Goal: Task Accomplishment & Management: Use online tool/utility

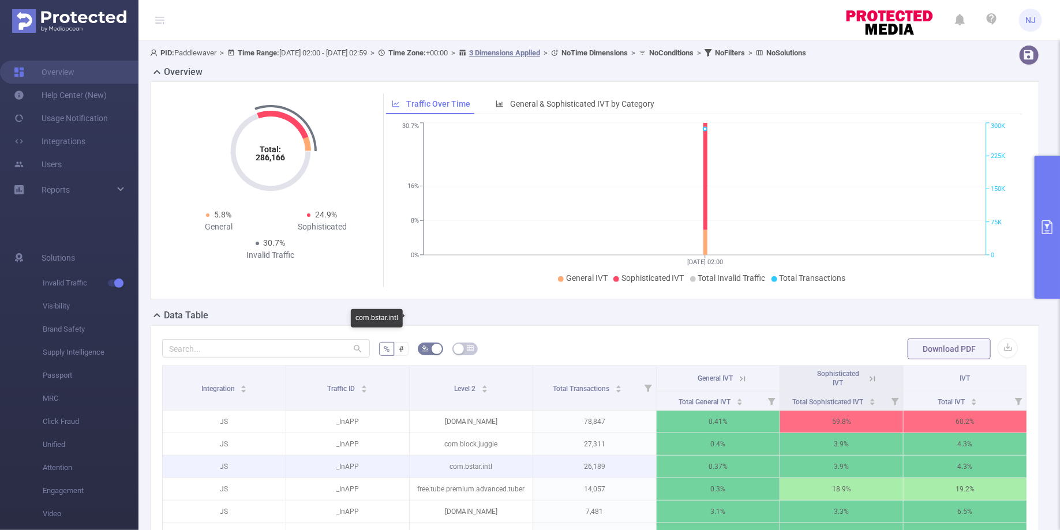
scroll to position [144, 0]
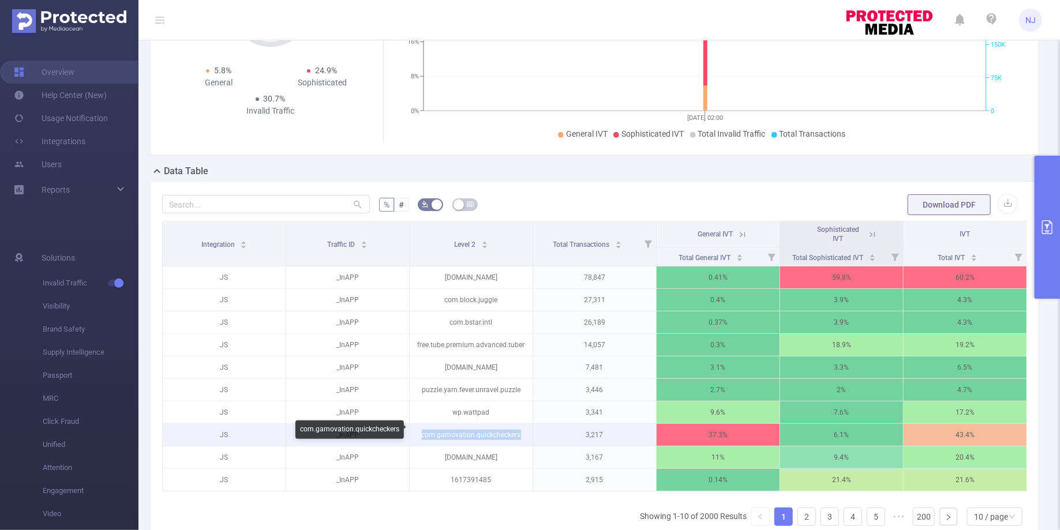
drag, startPoint x: 519, startPoint y: 432, endPoint x: 422, endPoint y: 434, distance: 97.5
click at [422, 434] on p "com.gamovation.quickcheckers" at bounding box center [471, 435] width 123 height 22
copy p "com.gamovation.quickcheckers"
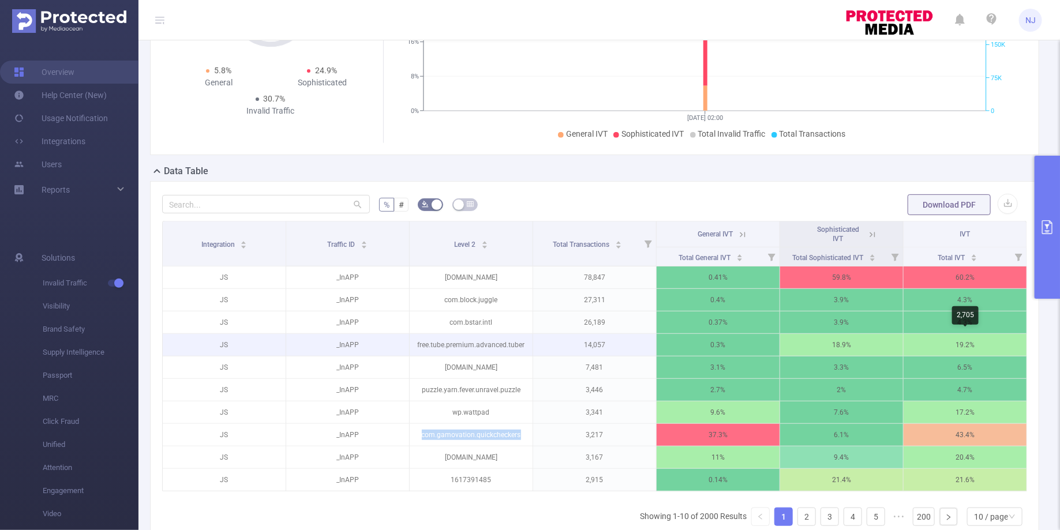
scroll to position [0, 2]
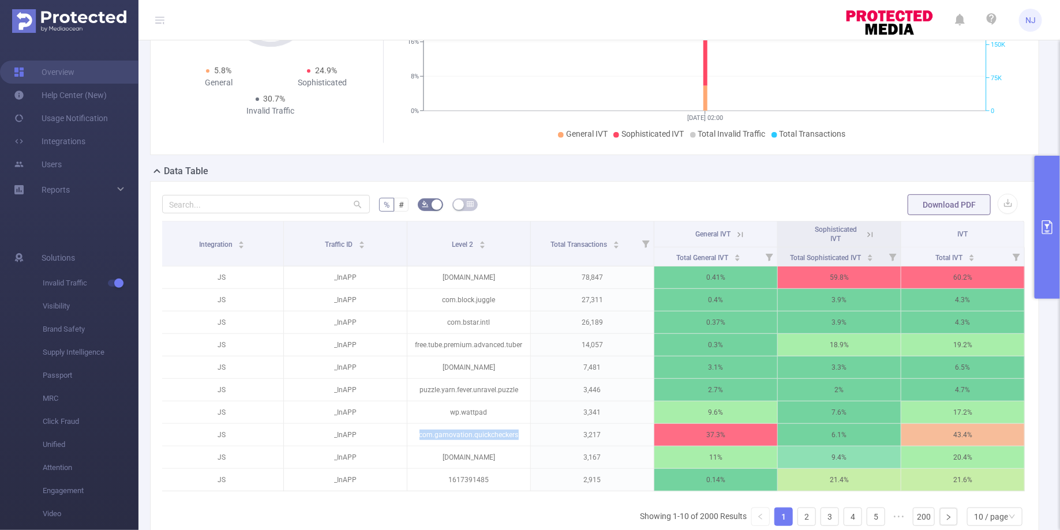
click at [741, 235] on icon at bounding box center [740, 235] width 10 height 10
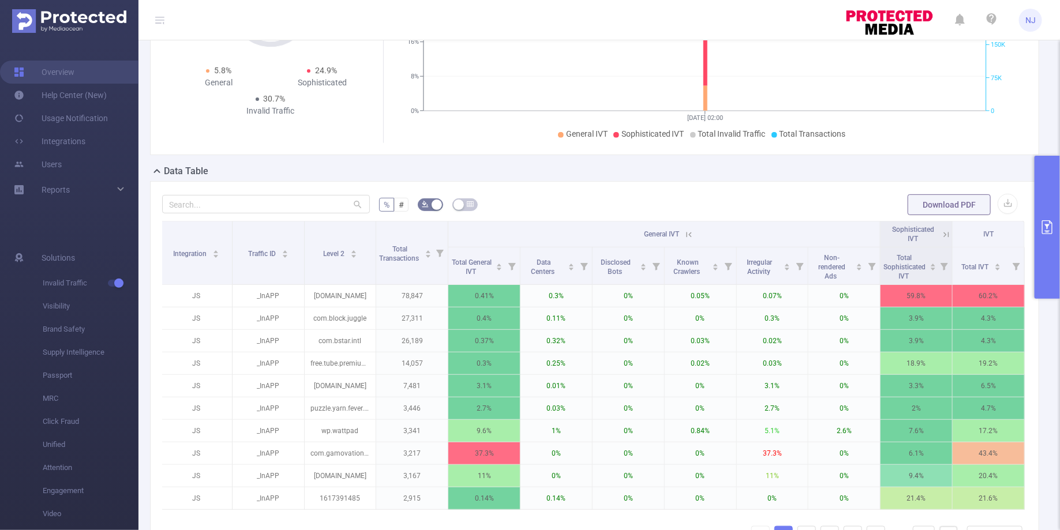
scroll to position [162, 0]
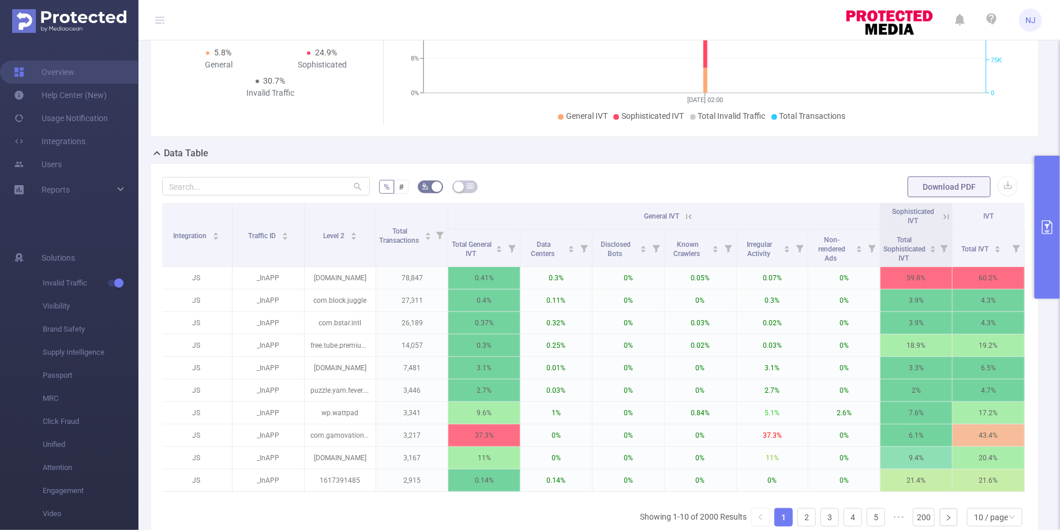
click at [692, 218] on icon at bounding box center [689, 217] width 10 height 10
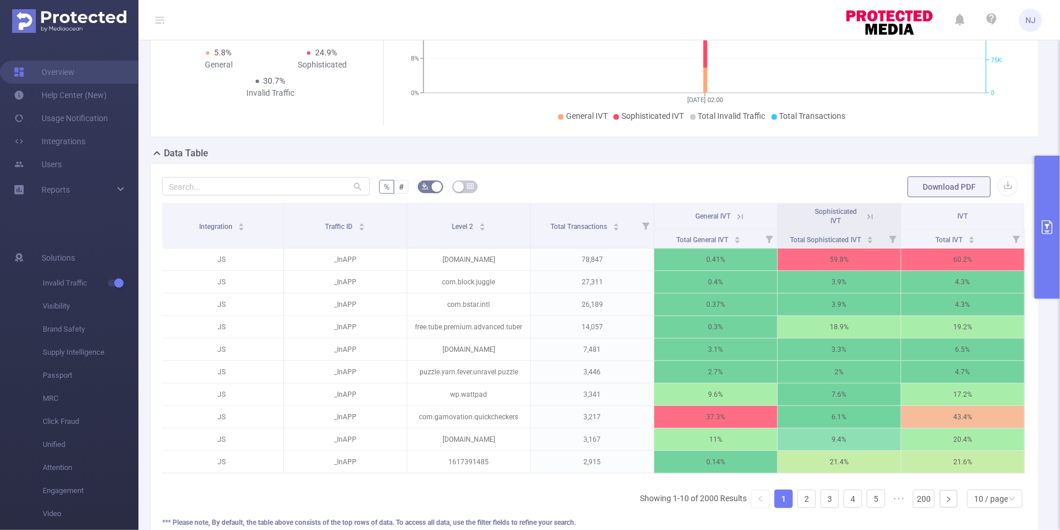
scroll to position [144, 0]
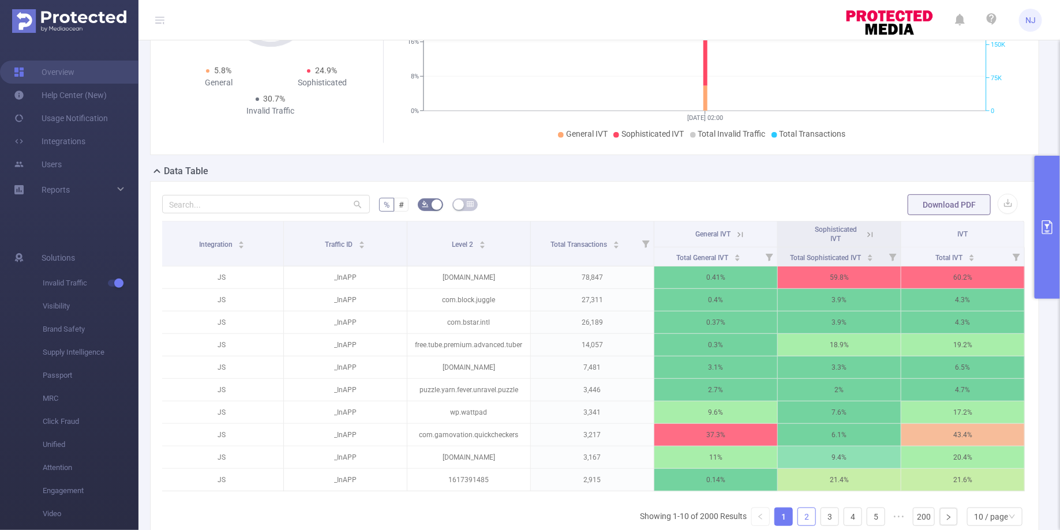
click at [806, 508] on link "2" at bounding box center [806, 516] width 17 height 17
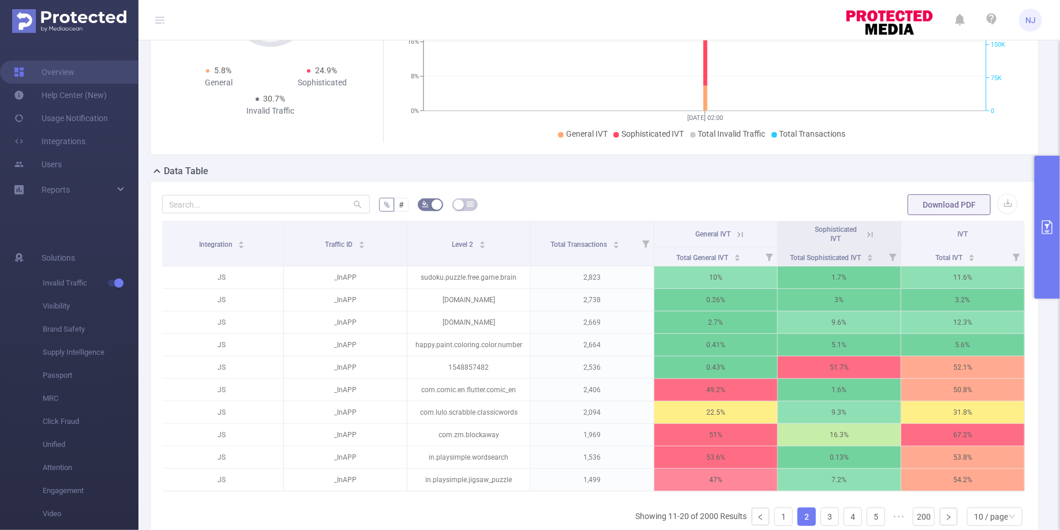
click at [744, 231] on icon at bounding box center [740, 235] width 10 height 10
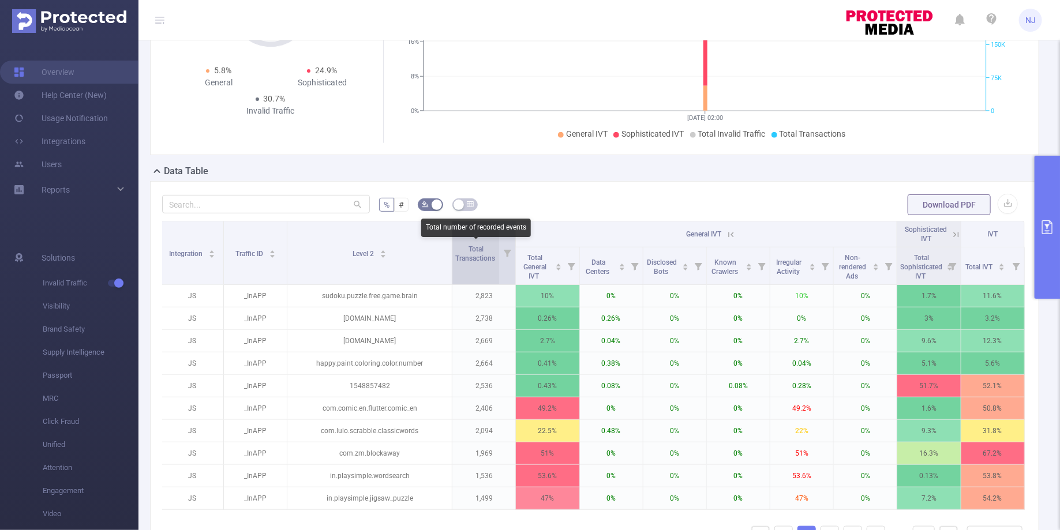
drag, startPoint x: 374, startPoint y: 248, endPoint x: 458, endPoint y: 253, distance: 84.4
click at [458, 248] on tr "Integration Traffic ID Level 2 Total Transactions General IVT Sophisticated IVT…" at bounding box center [592, 235] width 864 height 26
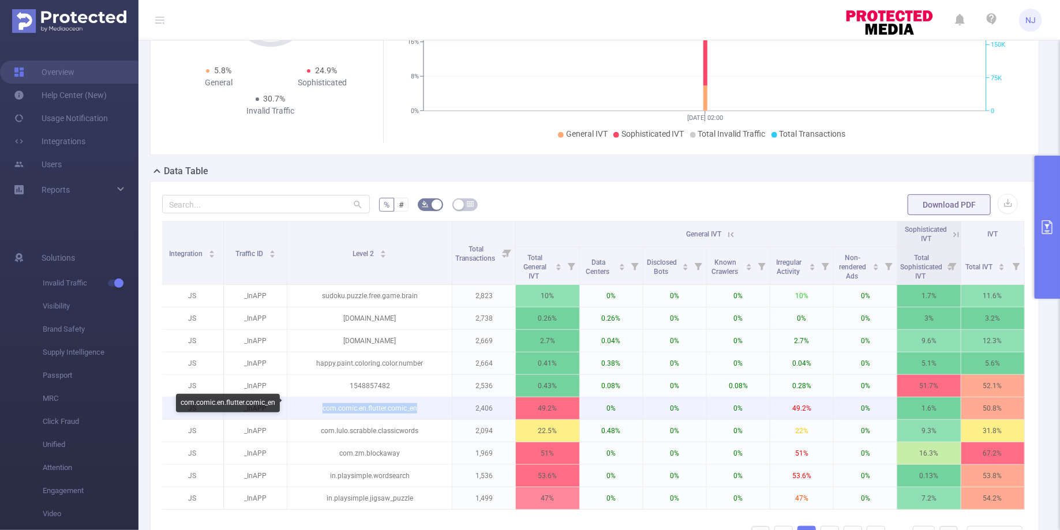
drag, startPoint x: 432, startPoint y: 404, endPoint x: 322, endPoint y: 406, distance: 110.2
click at [322, 406] on p "com.comic.en.flutter.comic_en" at bounding box center [369, 409] width 164 height 22
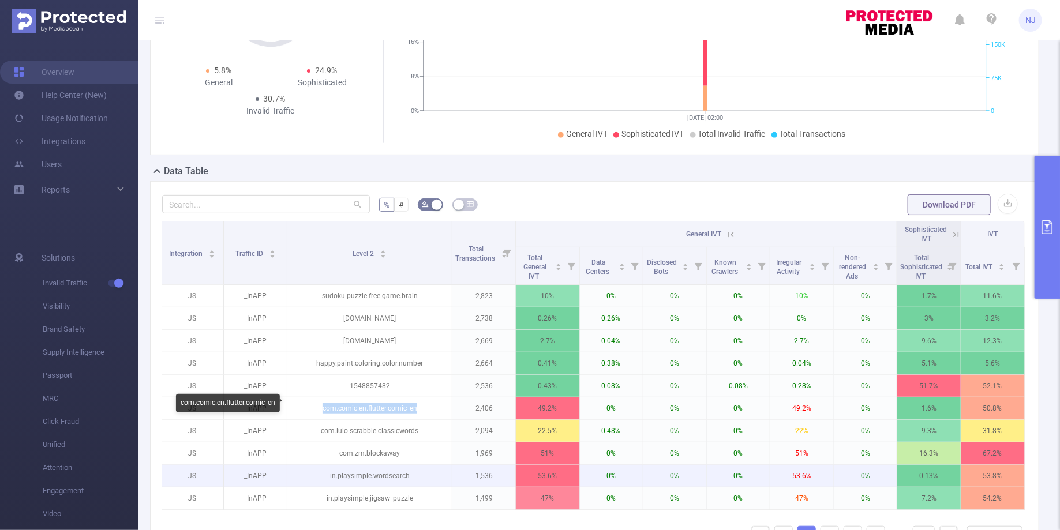
copy p "com.comic.en.flutter.comic_en"
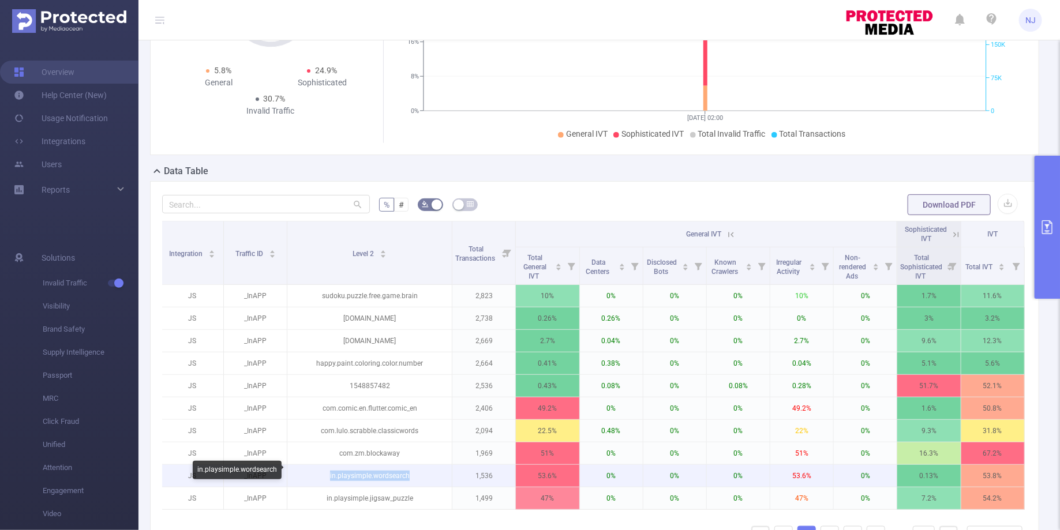
drag, startPoint x: 412, startPoint y: 472, endPoint x: 327, endPoint y: 471, distance: 85.4
click at [327, 471] on p "in.playsimple.wordsearch" at bounding box center [369, 476] width 164 height 22
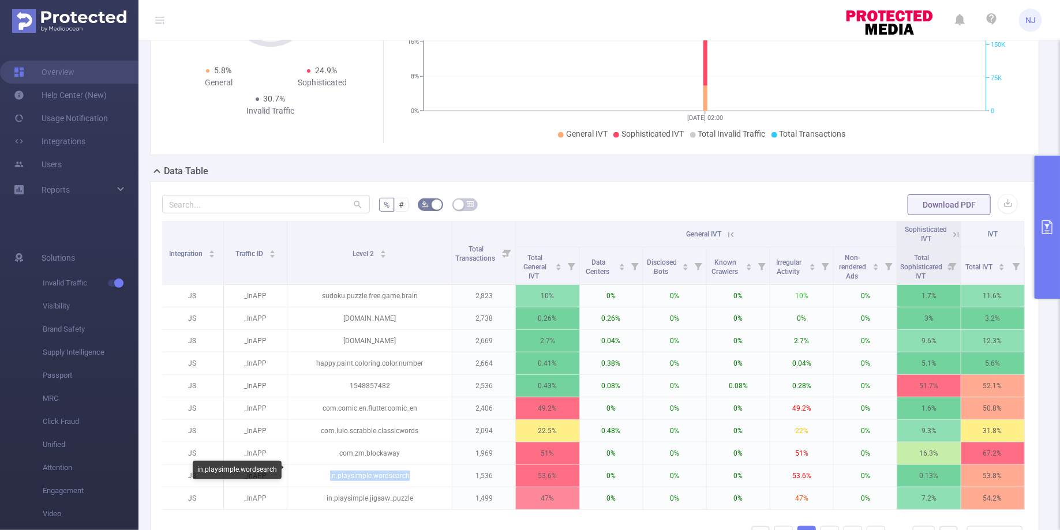
copy p "in.playsimple.wordsearch"
click at [1047, 226] on icon "primary" at bounding box center [1047, 227] width 10 height 14
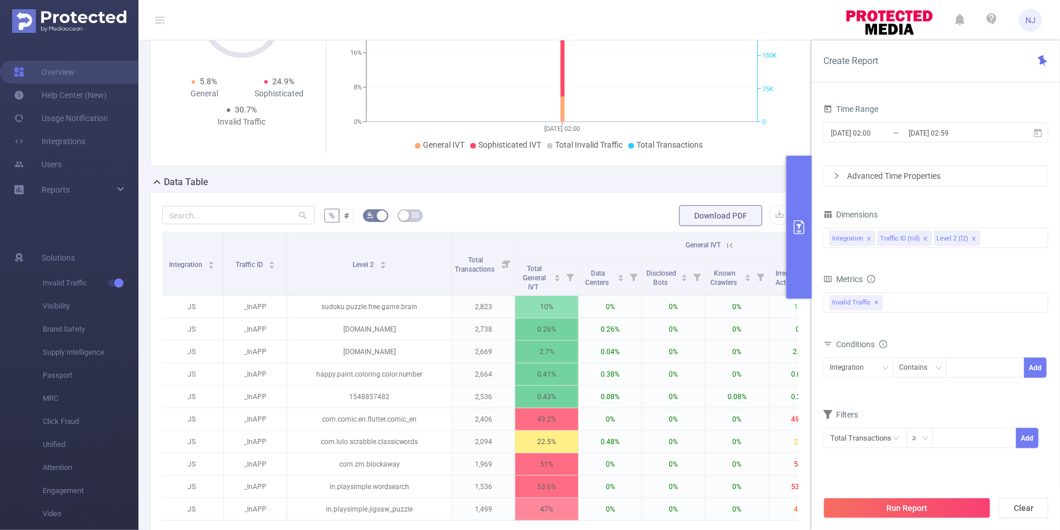
click at [640, 223] on form "% # Download PDF" at bounding box center [480, 215] width 636 height 23
click at [804, 238] on button "primary" at bounding box center [798, 227] width 25 height 143
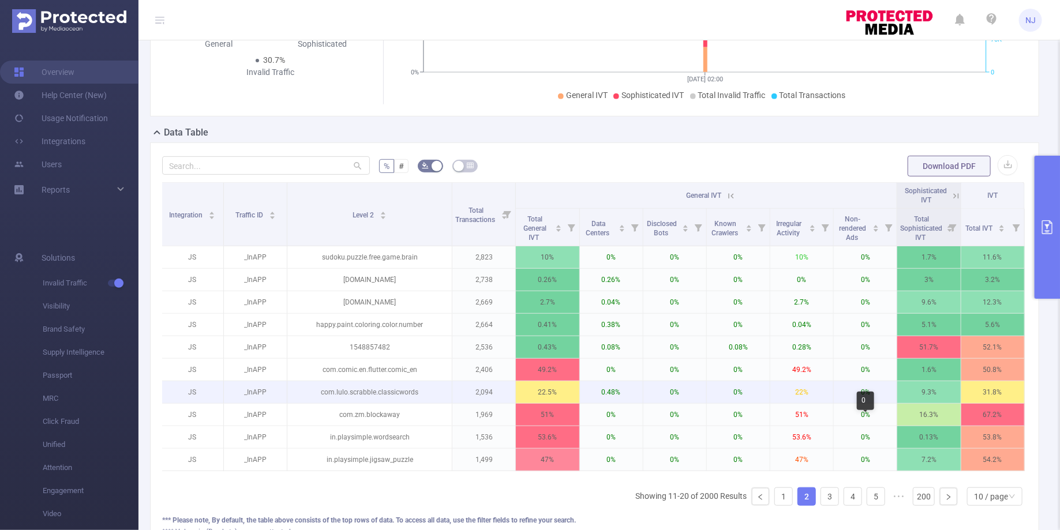
scroll to position [190, 0]
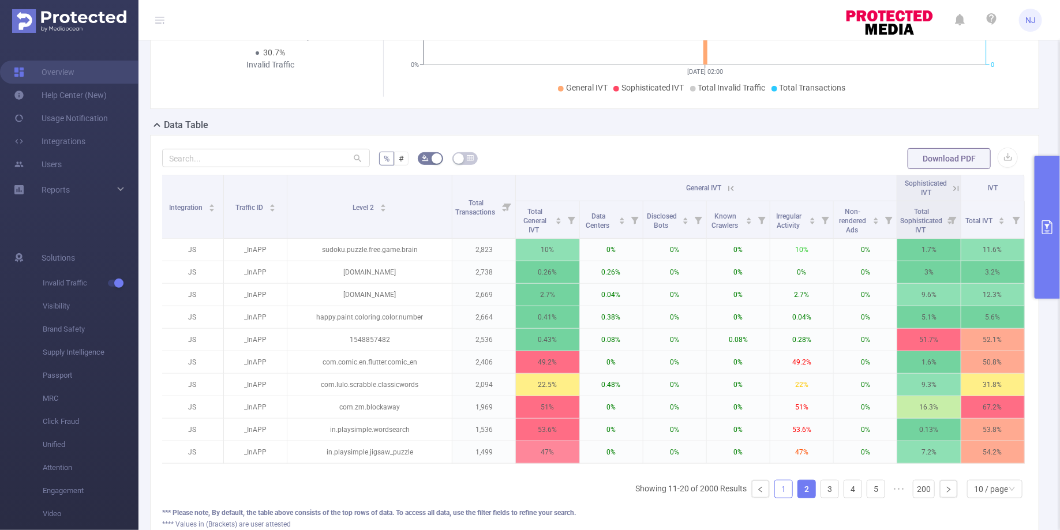
click at [787, 486] on link "1" at bounding box center [783, 489] width 17 height 17
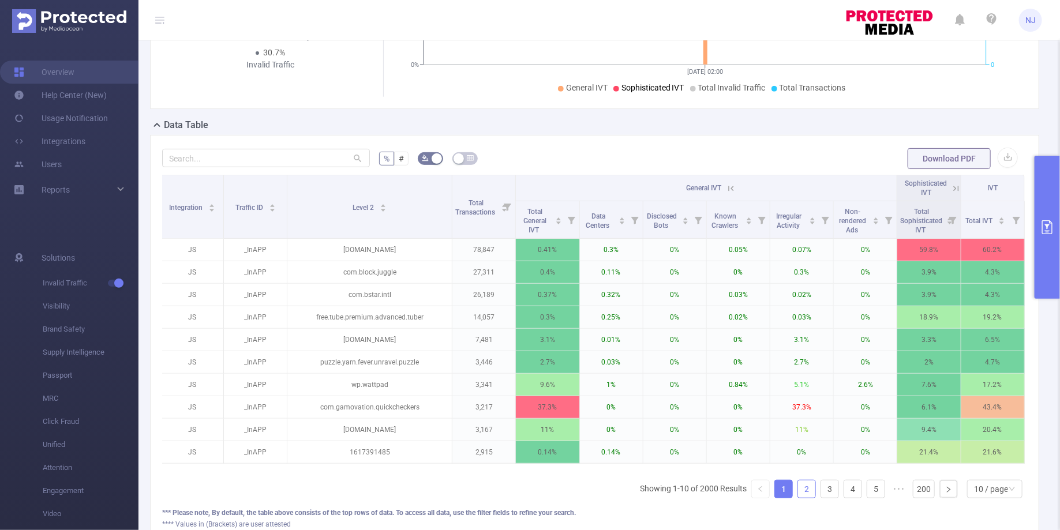
click at [813, 492] on link "2" at bounding box center [806, 489] width 17 height 17
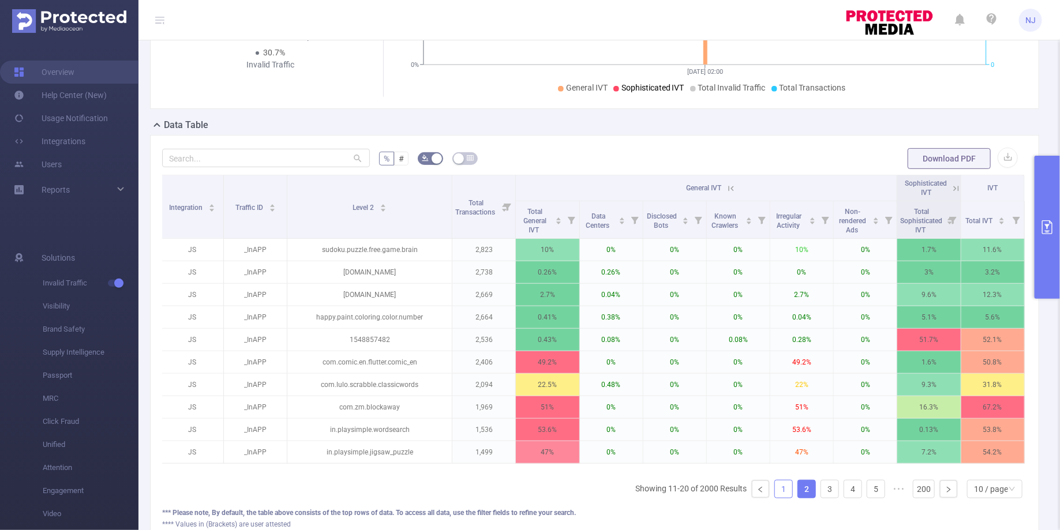
click at [789, 489] on link "1" at bounding box center [783, 489] width 17 height 17
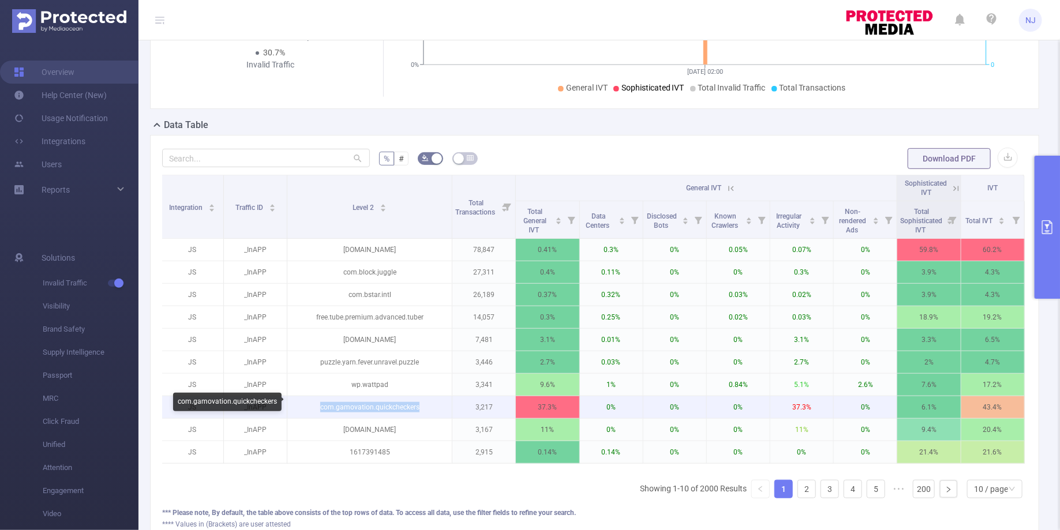
drag, startPoint x: 419, startPoint y: 402, endPoint x: 320, endPoint y: 404, distance: 98.7
click at [320, 404] on p "com.gamovation.quickcheckers" at bounding box center [369, 407] width 164 height 22
copy p "com.gamovation.quickcheckers"
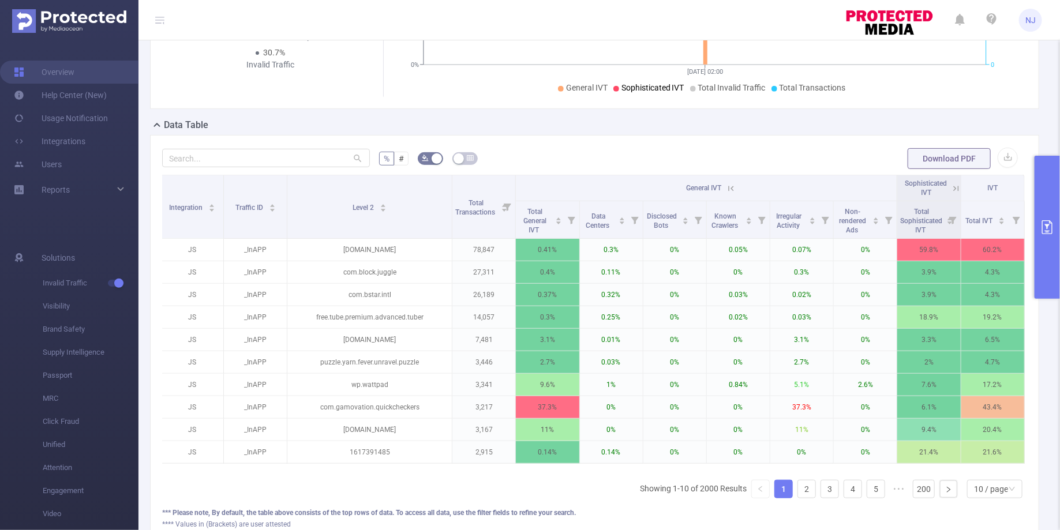
click at [1053, 229] on icon "primary" at bounding box center [1047, 227] width 14 height 14
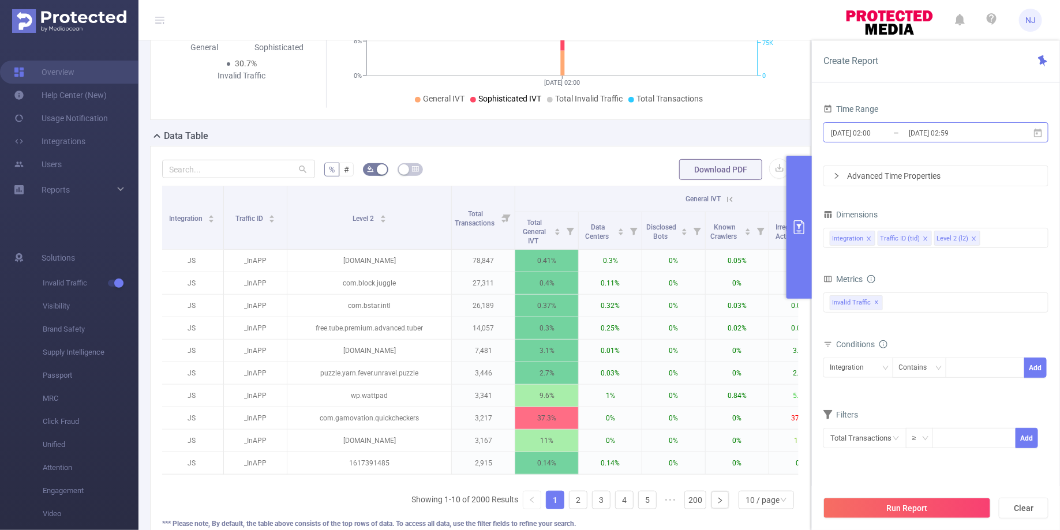
click at [875, 132] on input "[DATE] 02:00" at bounding box center [876, 133] width 93 height 16
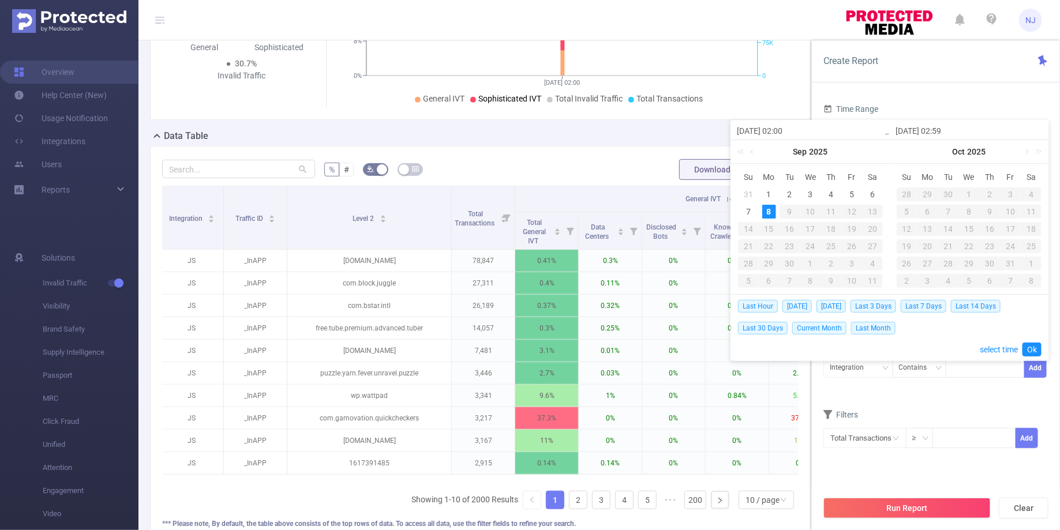
click at [788, 131] on input "[DATE] 02:00" at bounding box center [810, 131] width 147 height 14
click at [947, 130] on input "[DATE] 02:59" at bounding box center [969, 131] width 147 height 14
type input "[DATE] 02:00"
type input "[DATE] 0:59"
type input "[DATE] 03:59"
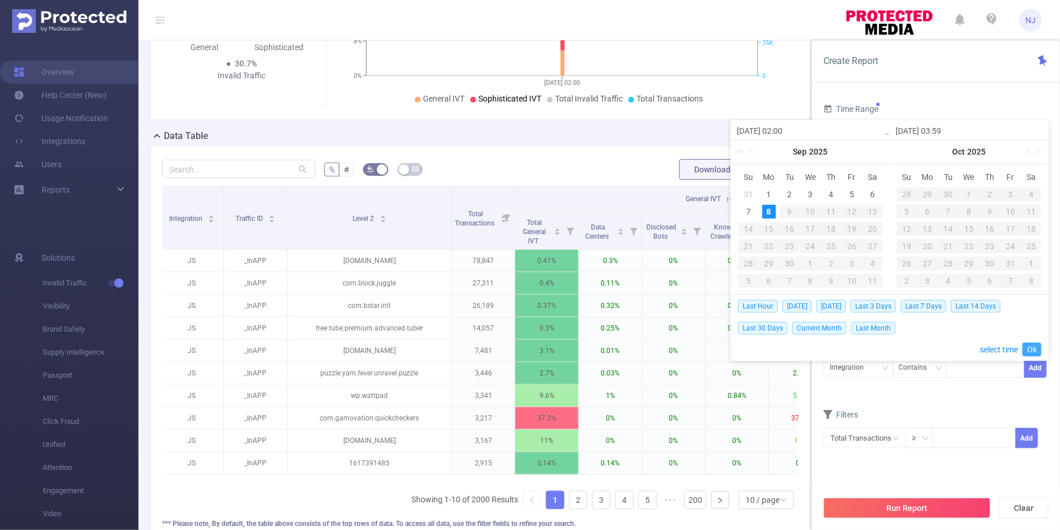
type input "[DATE] 03:59"
click at [1033, 349] on link "Ok" at bounding box center [1031, 350] width 19 height 14
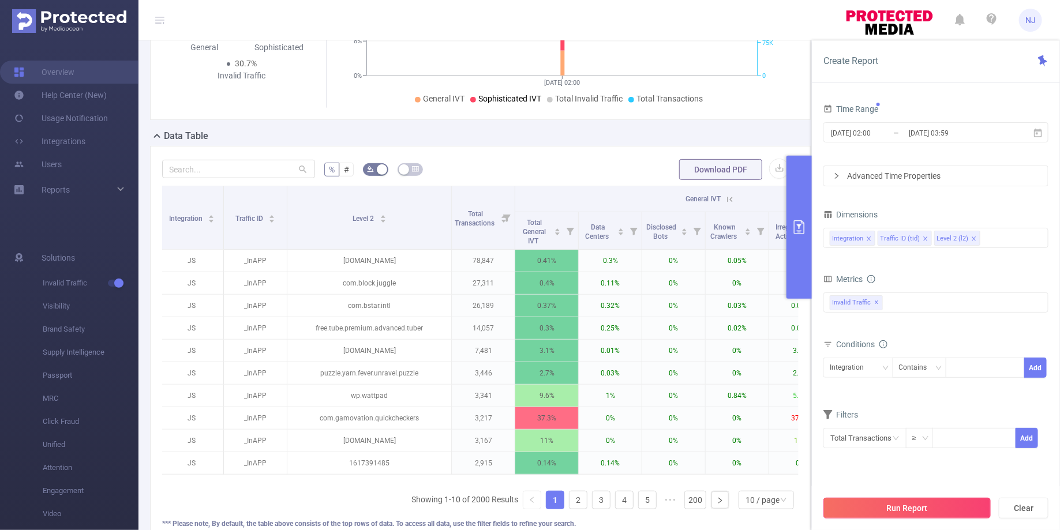
click at [928, 511] on button "Run Report" at bounding box center [906, 508] width 167 height 21
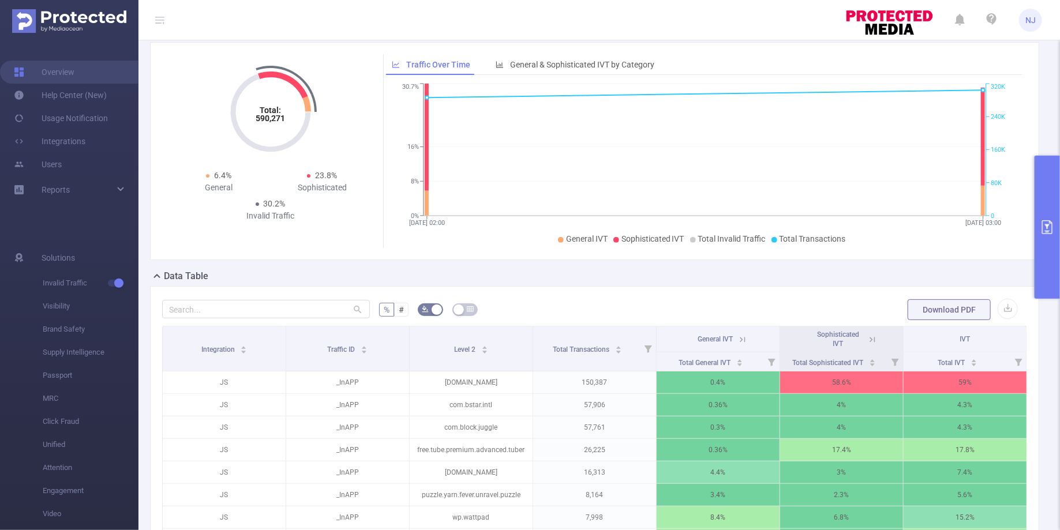
click at [740, 335] on icon at bounding box center [742, 340] width 10 height 10
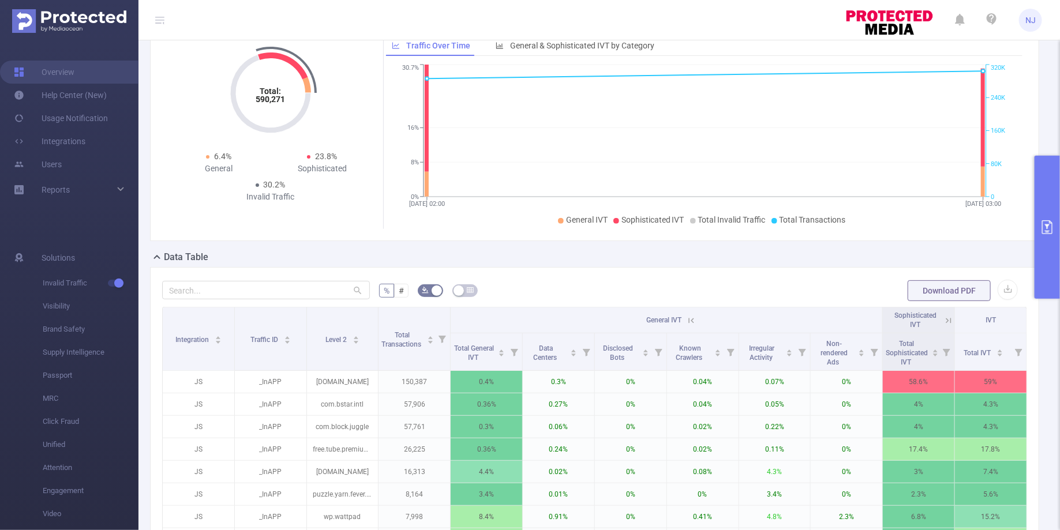
click at [951, 314] on icon at bounding box center [947, 320] width 14 height 12
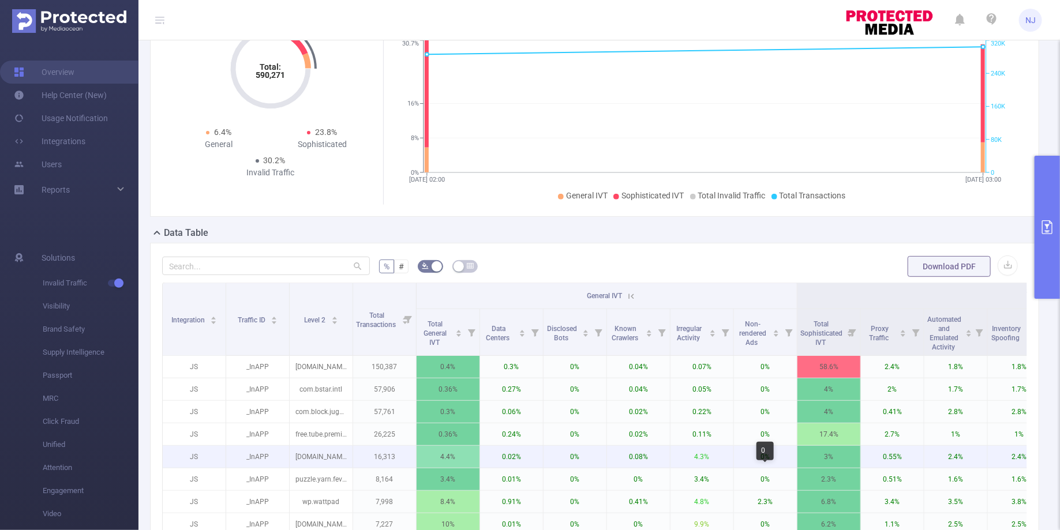
scroll to position [81, 0]
click at [692, 455] on p "4.3%" at bounding box center [701, 458] width 63 height 22
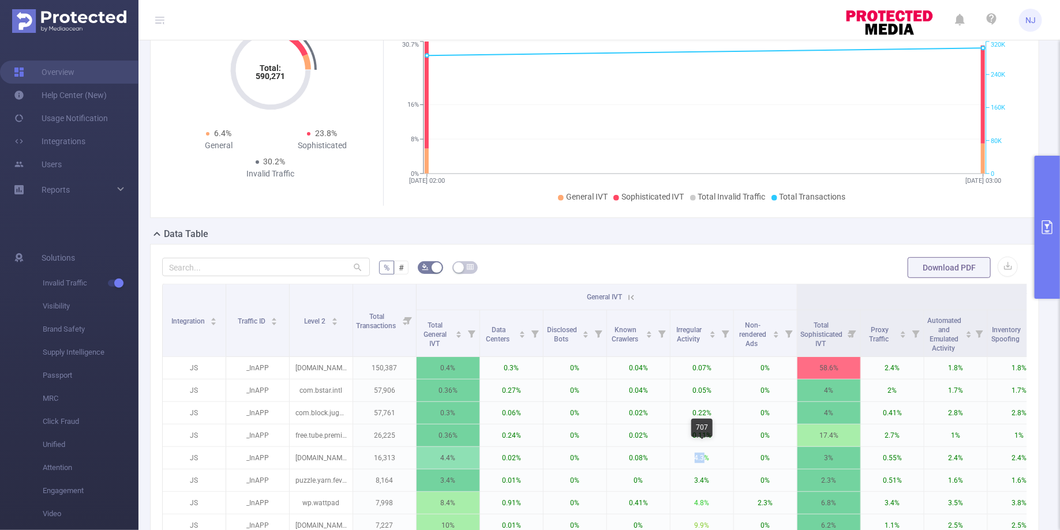
copy p "4.3"
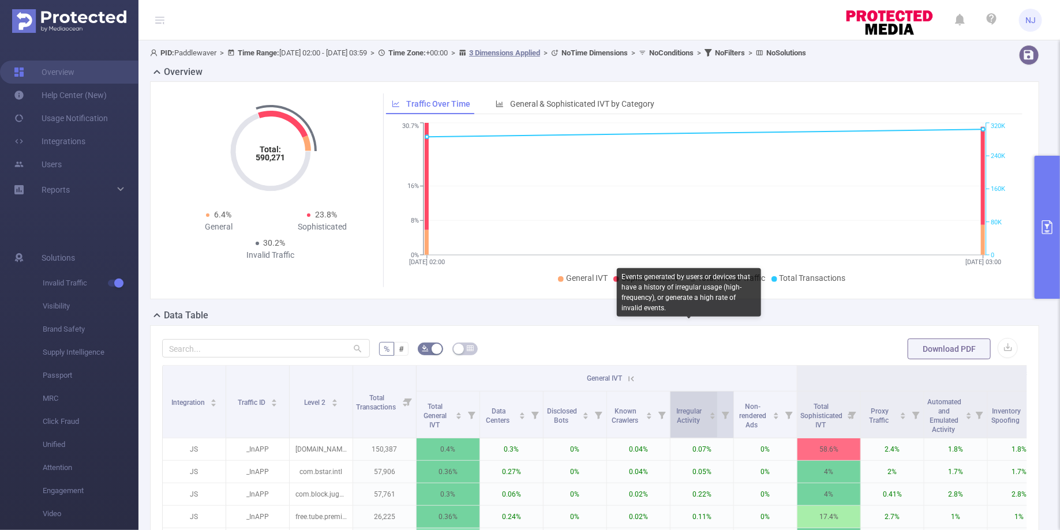
scroll to position [263, 0]
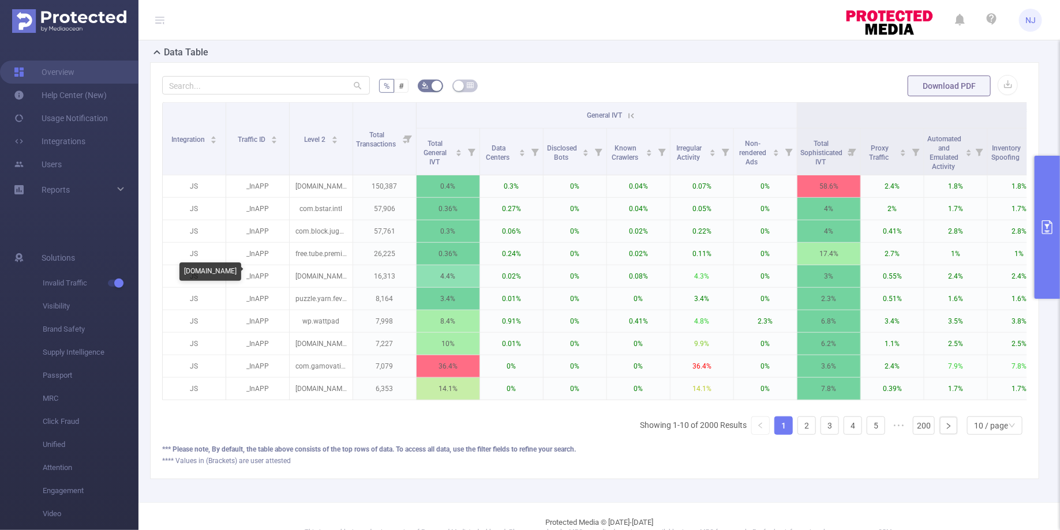
copy div "[DOMAIN_NAME]"
drag, startPoint x: 276, startPoint y: 272, endPoint x: 183, endPoint y: 271, distance: 92.9
click at [183, 271] on div "[DOMAIN_NAME]" at bounding box center [210, 272] width 62 height 18
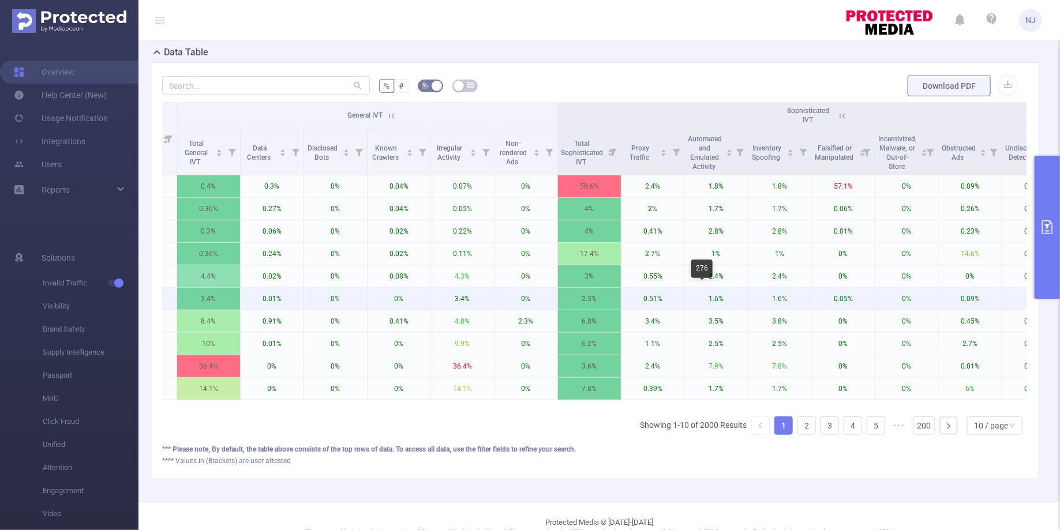
scroll to position [0, 343]
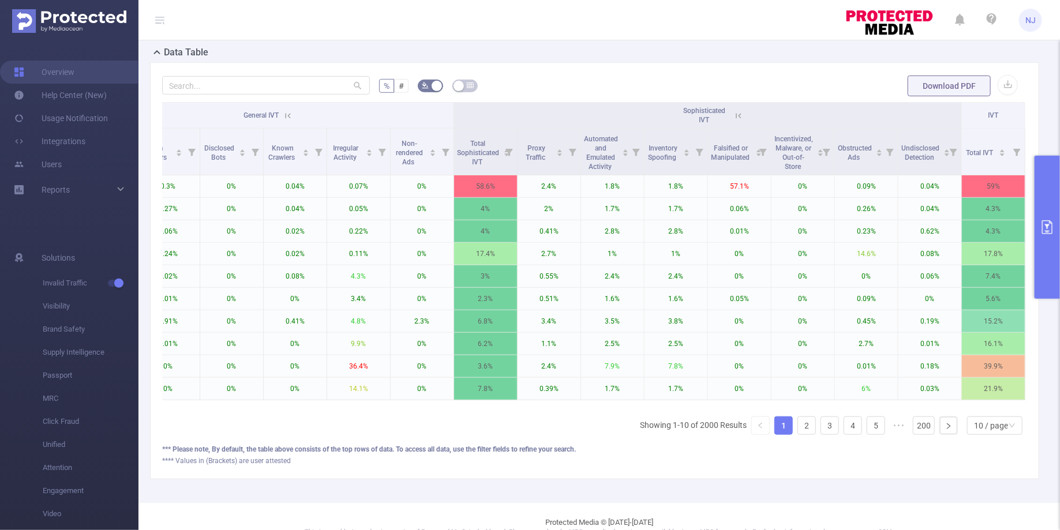
click at [741, 115] on icon at bounding box center [738, 116] width 10 height 10
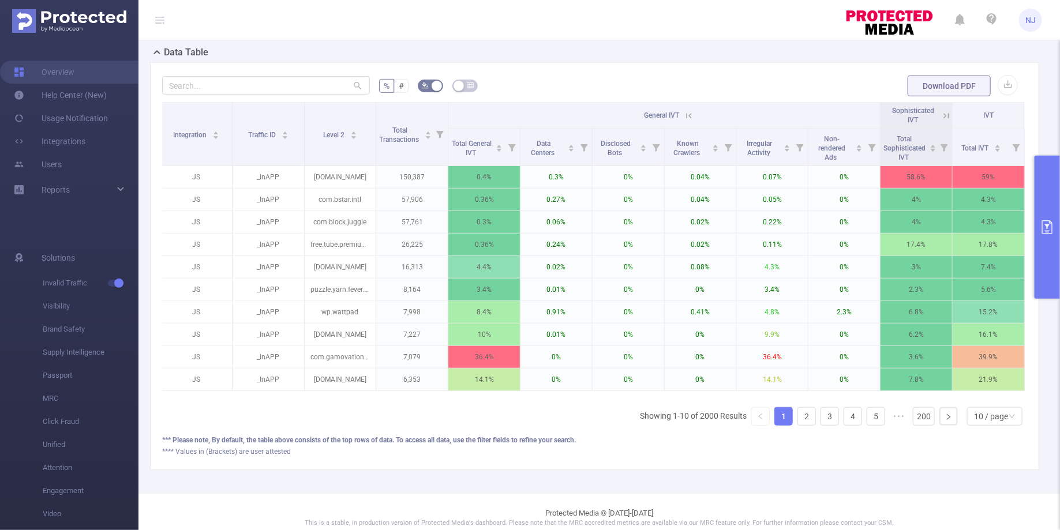
scroll to position [0, 2]
click at [685, 113] on icon at bounding box center [689, 116] width 10 height 10
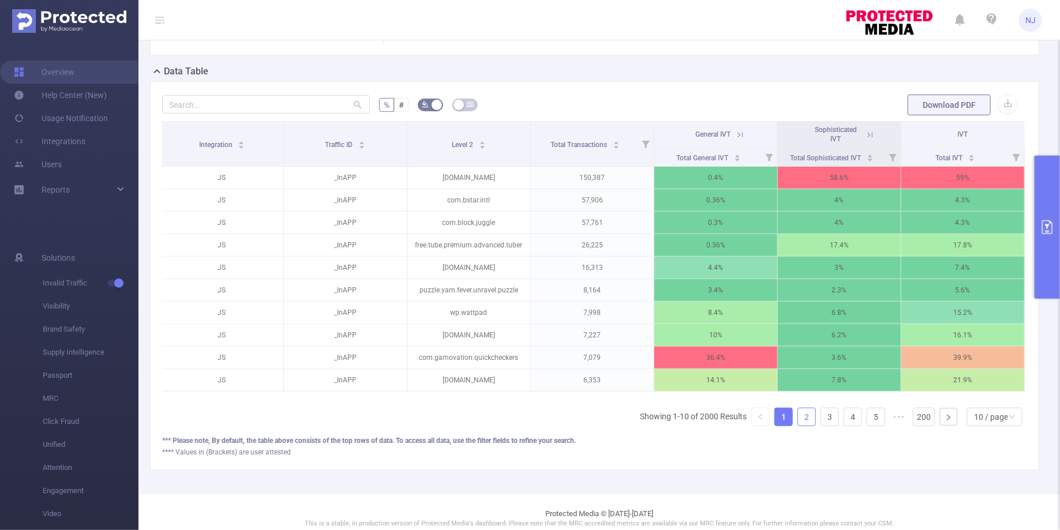
click at [810, 409] on link "2" at bounding box center [806, 417] width 17 height 17
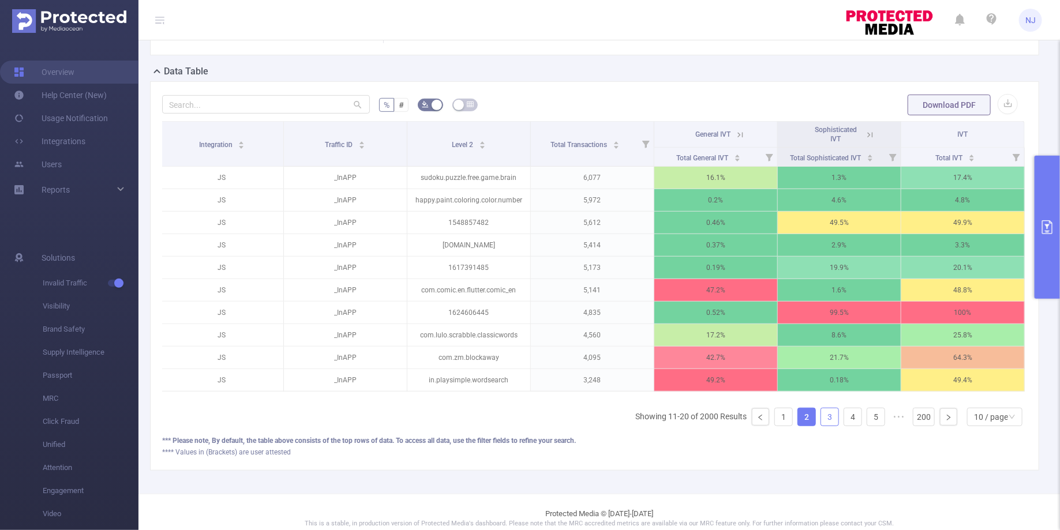
click at [838, 411] on link "3" at bounding box center [829, 417] width 17 height 17
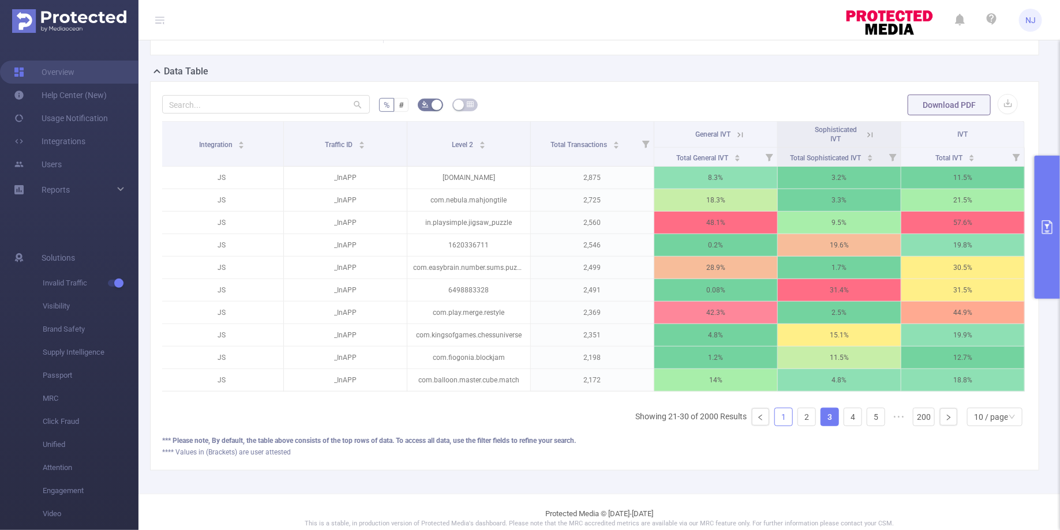
click at [783, 417] on link "1" at bounding box center [783, 417] width 17 height 17
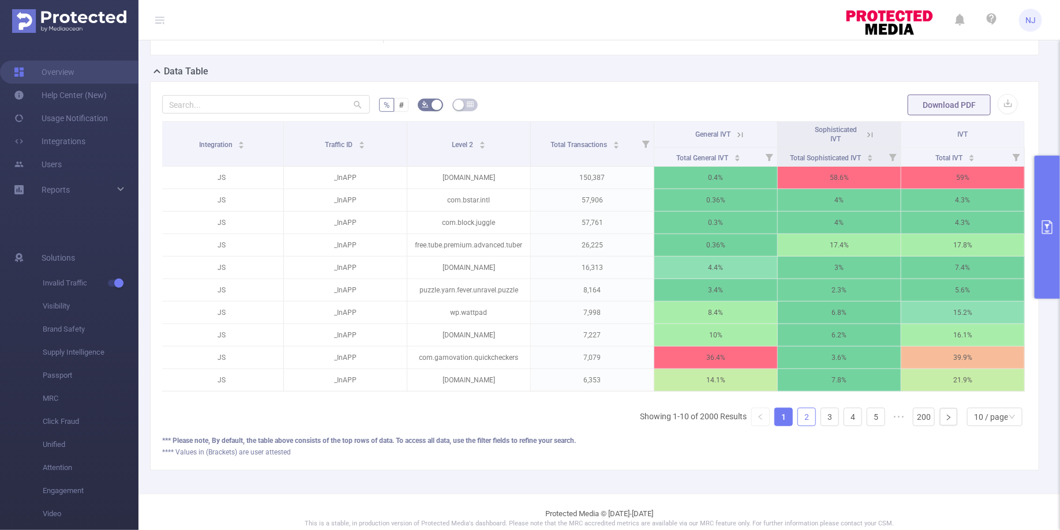
click at [807, 413] on link "2" at bounding box center [806, 417] width 17 height 17
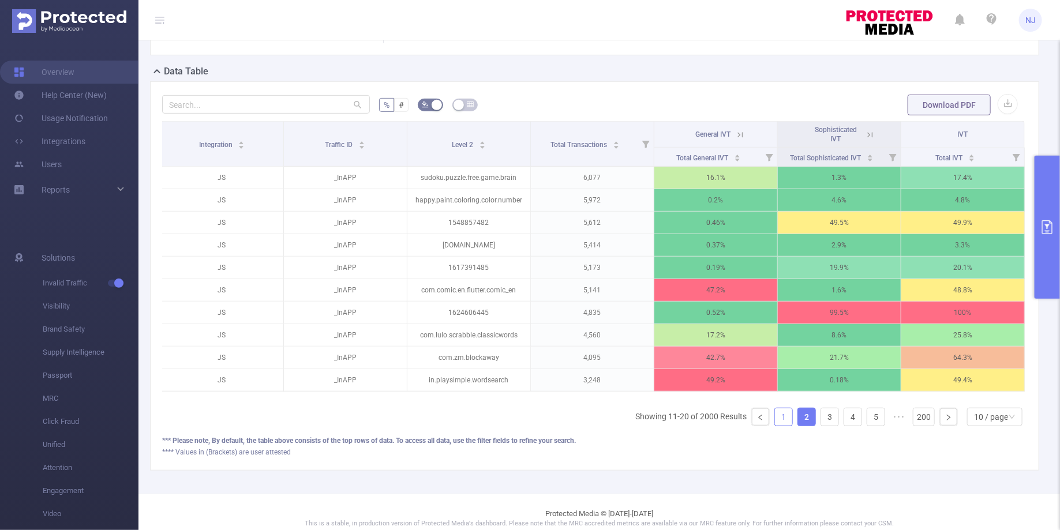
click at [788, 418] on link "1" at bounding box center [783, 417] width 17 height 17
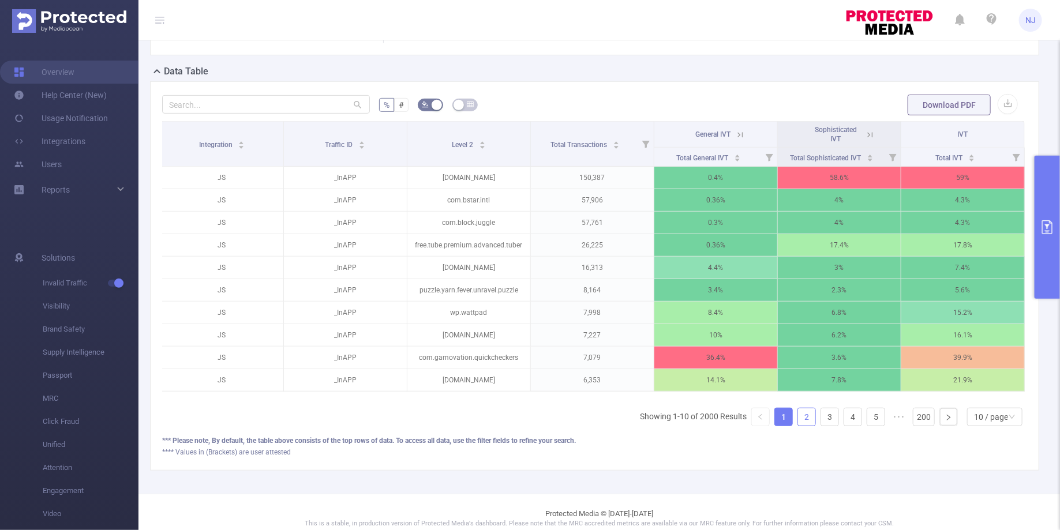
click at [805, 411] on link "2" at bounding box center [806, 417] width 17 height 17
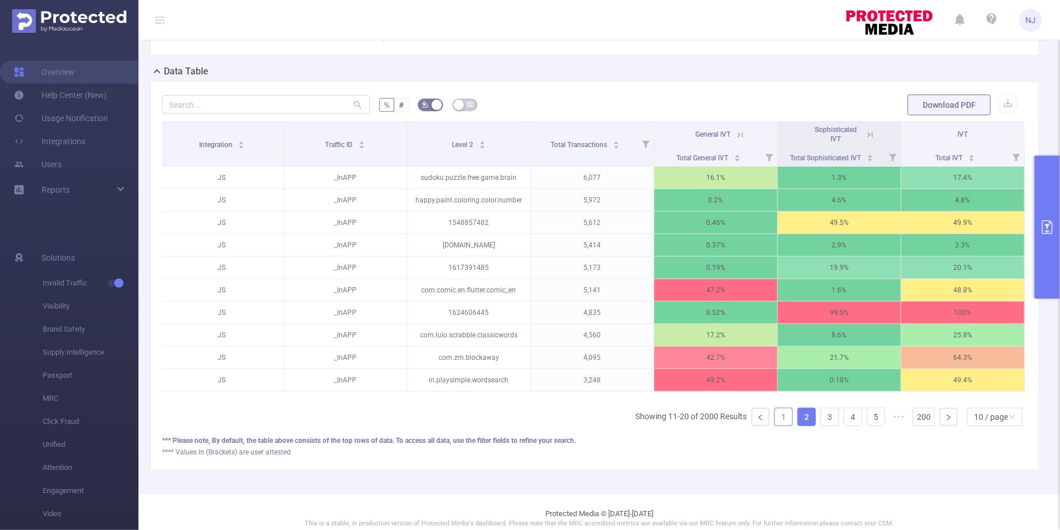
click at [785, 413] on link "1" at bounding box center [783, 417] width 17 height 17
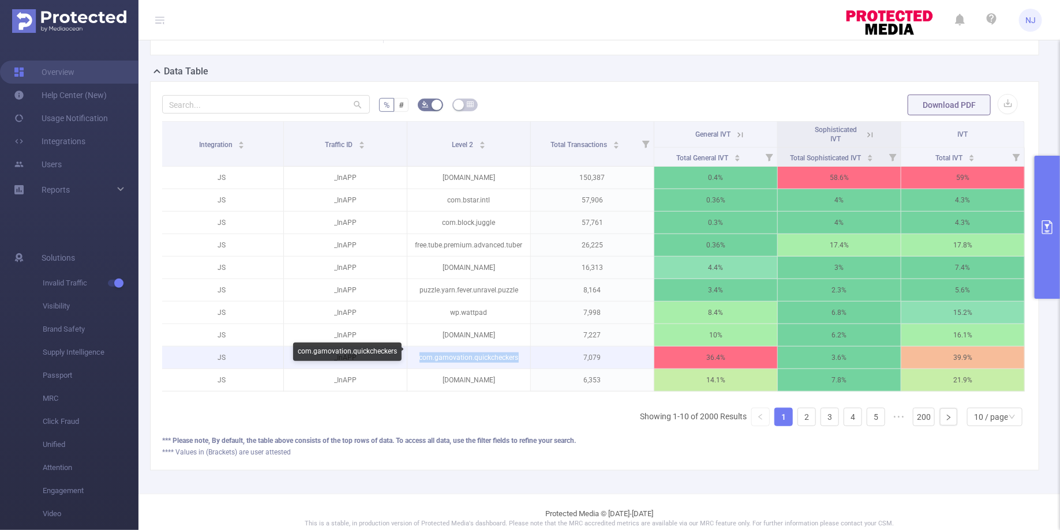
drag, startPoint x: 519, startPoint y: 355, endPoint x: 415, endPoint y: 355, distance: 104.4
click at [415, 355] on p "com.gamovation.quickcheckers" at bounding box center [468, 358] width 123 height 22
copy p "com.gamovation.quickcheckers"
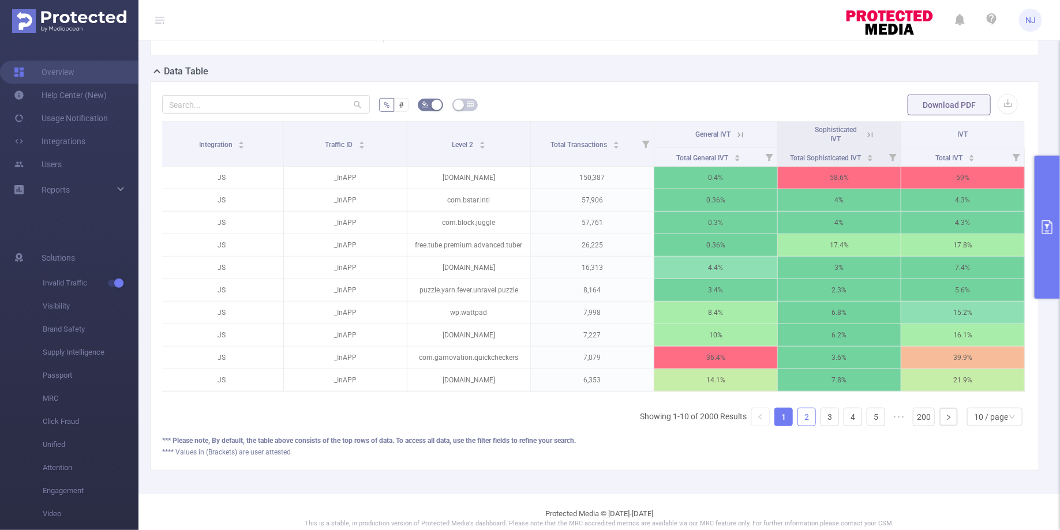
click at [806, 413] on link "2" at bounding box center [806, 417] width 17 height 17
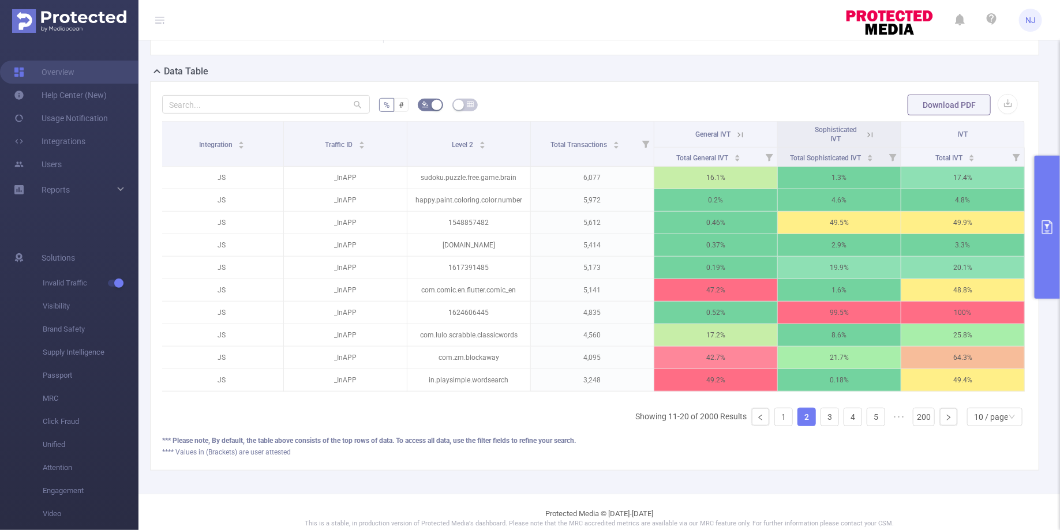
click at [806, 413] on link "2" at bounding box center [806, 417] width 17 height 17
